Goal: Navigation & Orientation: Find specific page/section

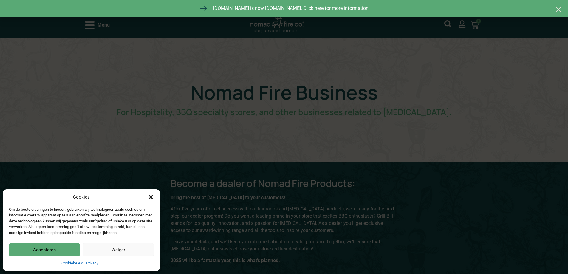
drag, startPoint x: 62, startPoint y: 248, endPoint x: 70, endPoint y: 219, distance: 30.9
click at [63, 248] on button "Accepteren" at bounding box center [44, 249] width 71 height 13
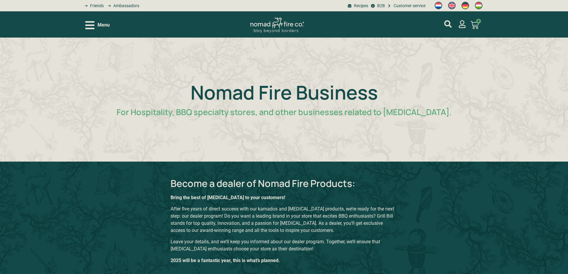
click at [90, 24] on icon "Open/Close Menu" at bounding box center [89, 25] width 9 height 10
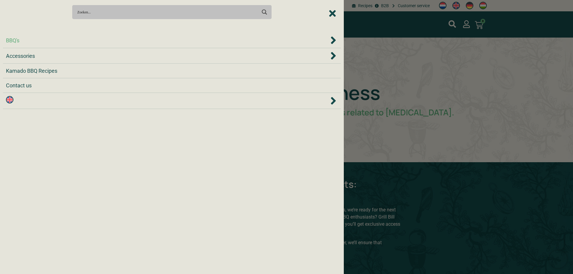
click at [116, 43] on div "BBQ's" at bounding box center [167, 40] width 323 height 8
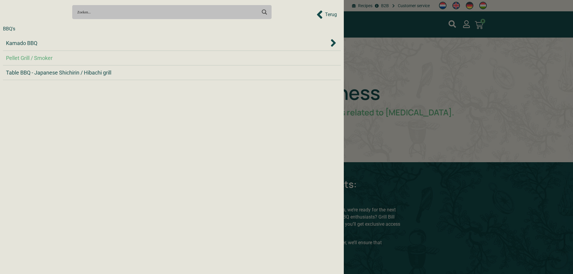
click at [47, 58] on span "Pellet Grill / Smoker" at bounding box center [29, 58] width 47 height 8
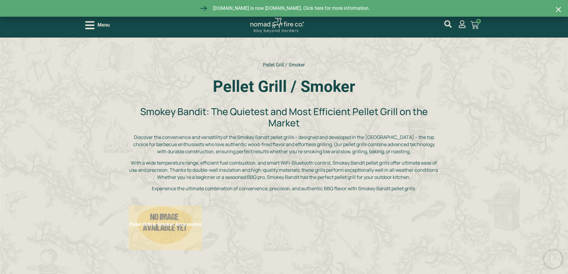
click at [88, 26] on icon "Open/Close Menu" at bounding box center [89, 25] width 9 height 10
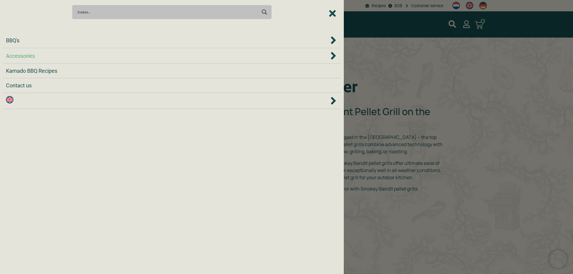
click at [151, 58] on div "Accessories" at bounding box center [167, 56] width 323 height 8
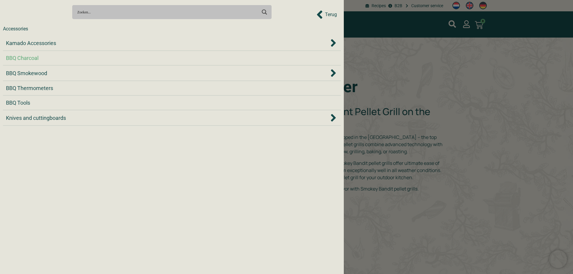
click at [35, 55] on span "BBQ Charcoal" at bounding box center [22, 58] width 33 height 8
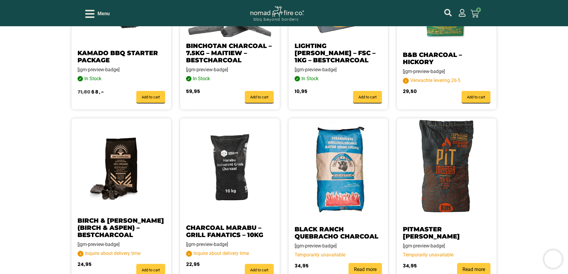
scroll to position [506, 0]
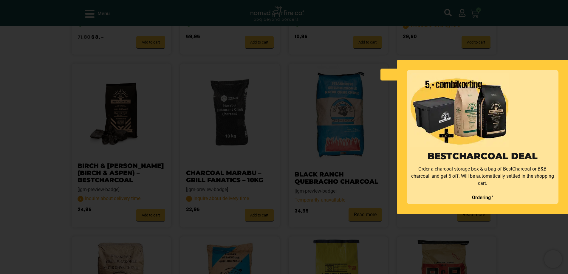
click at [384, 75] on link at bounding box center [389, 75] width 16 height 12
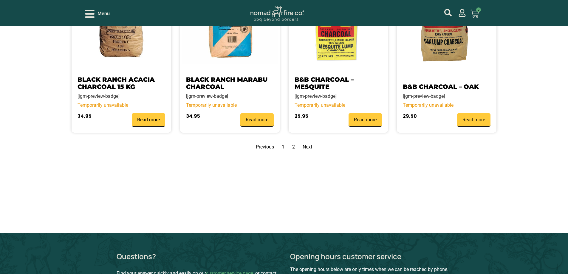
scroll to position [775, 0]
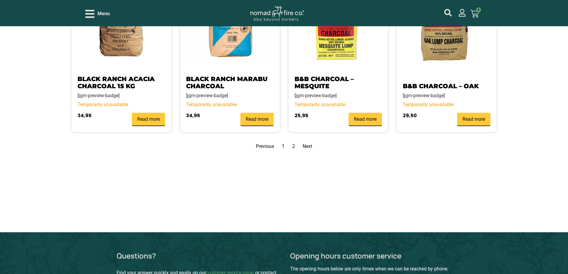
click at [290, 146] on nav "Previous Page 1 Page 2 Next" at bounding box center [284, 146] width 425 height 7
click at [293, 147] on link "Page 2" at bounding box center [293, 146] width 3 height 6
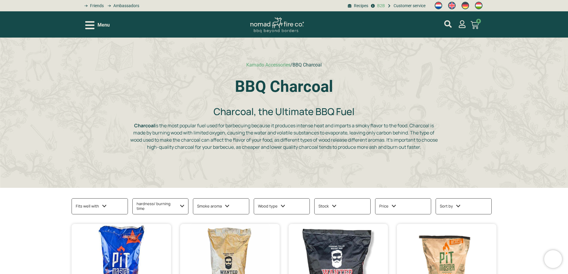
click at [381, 4] on span "B2B" at bounding box center [380, 6] width 9 height 6
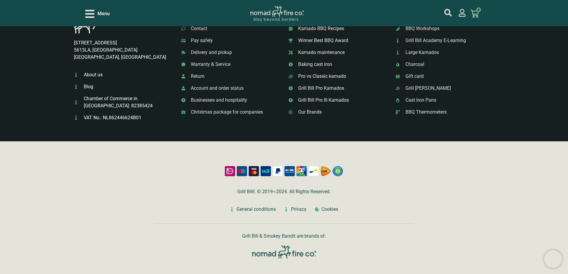
scroll to position [966, 0]
